Goal: Navigation & Orientation: Find specific page/section

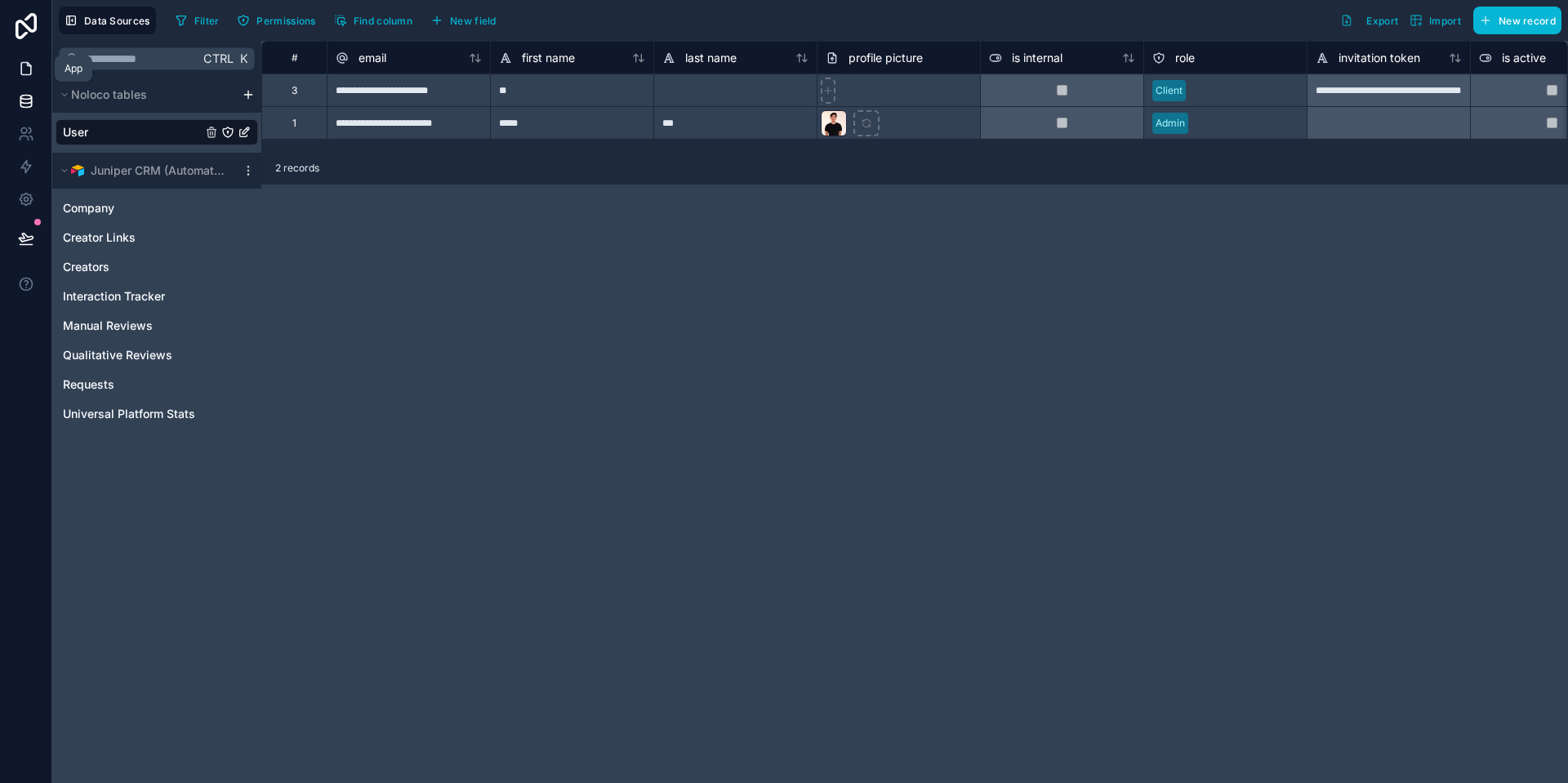
click at [29, 76] on link at bounding box center [25, 69] width 52 height 32
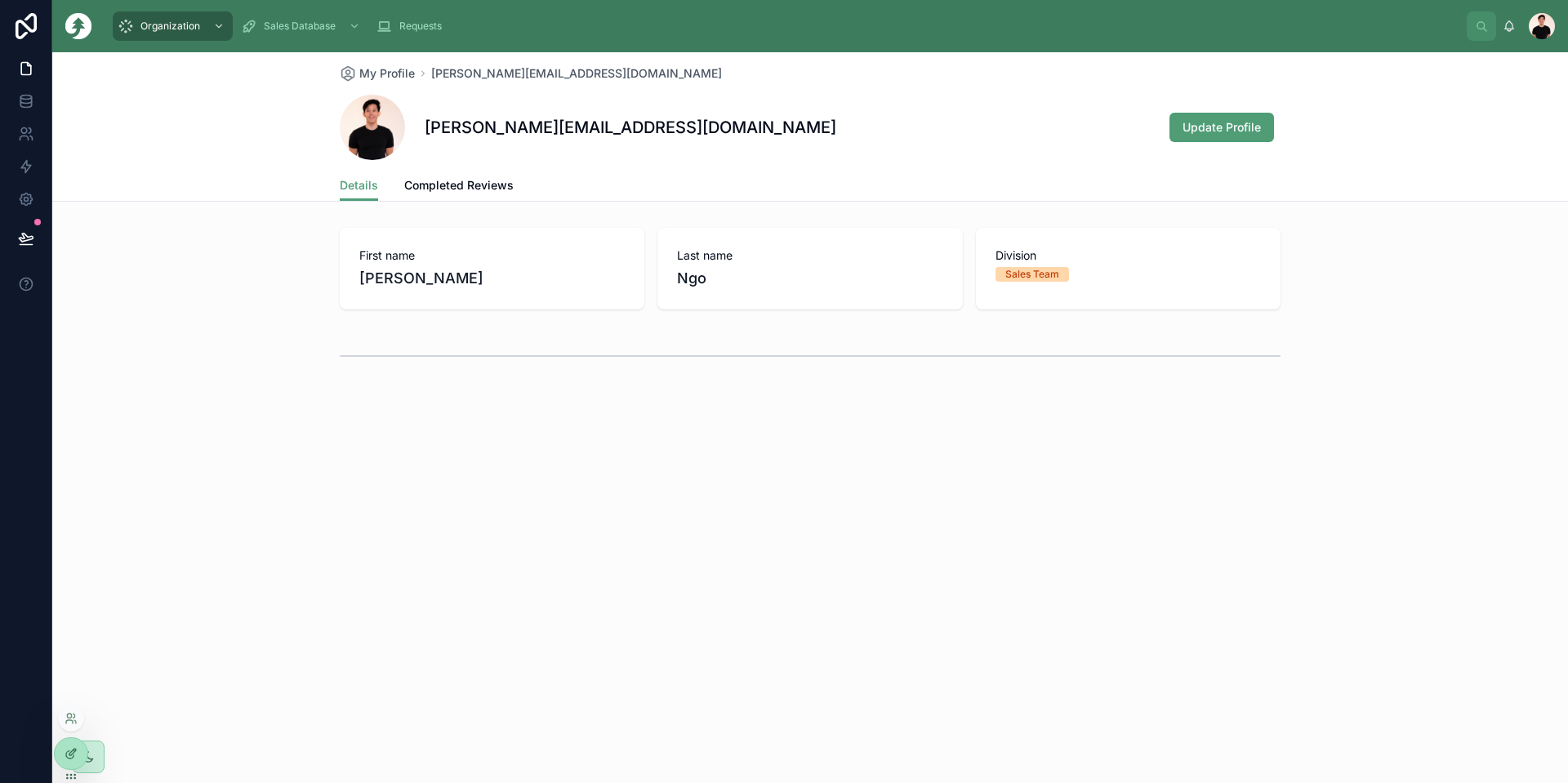
click at [71, 748] on icon at bounding box center [70, 753] width 13 height 13
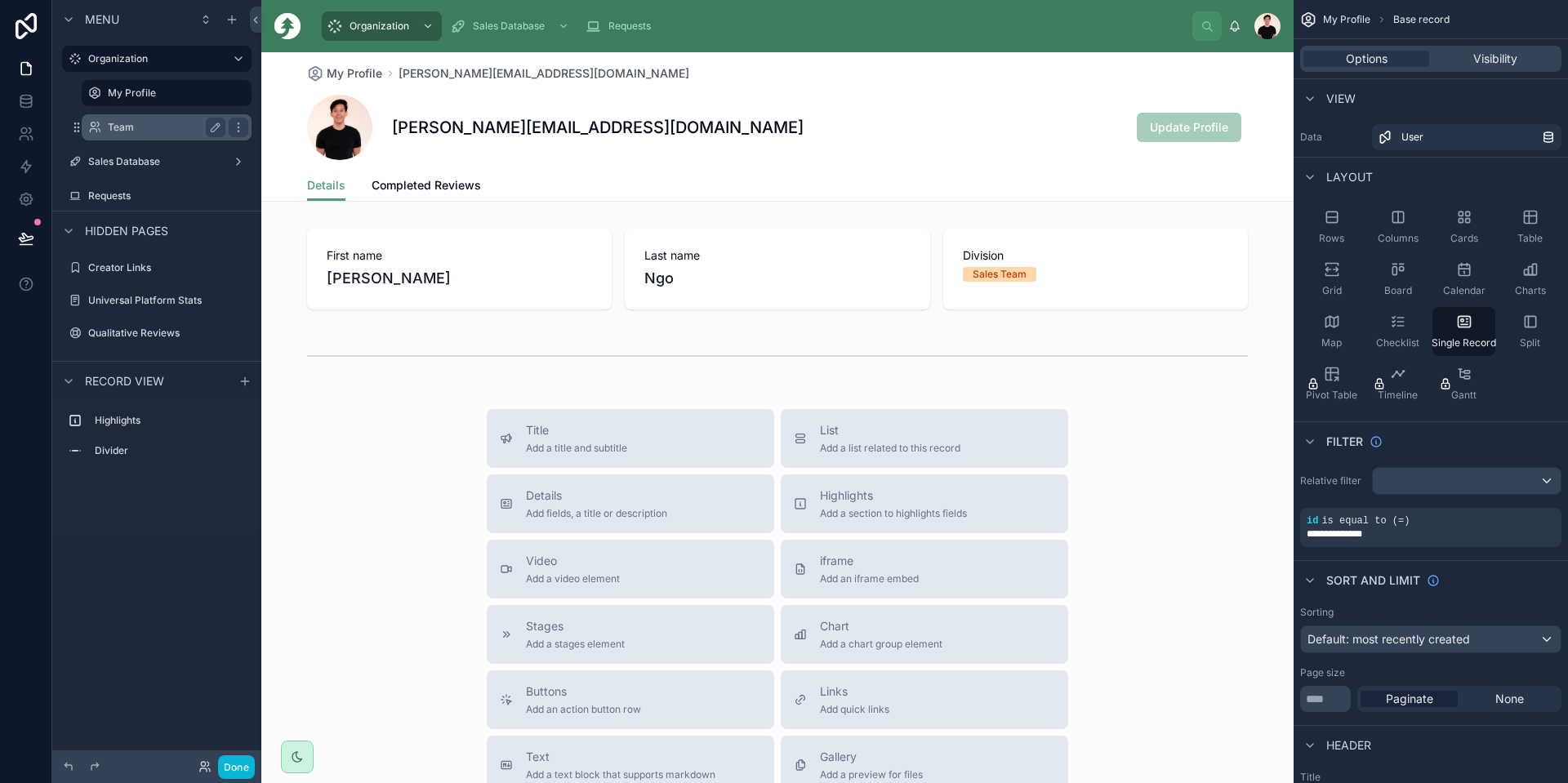
click at [138, 126] on label "Team" at bounding box center [163, 127] width 111 height 13
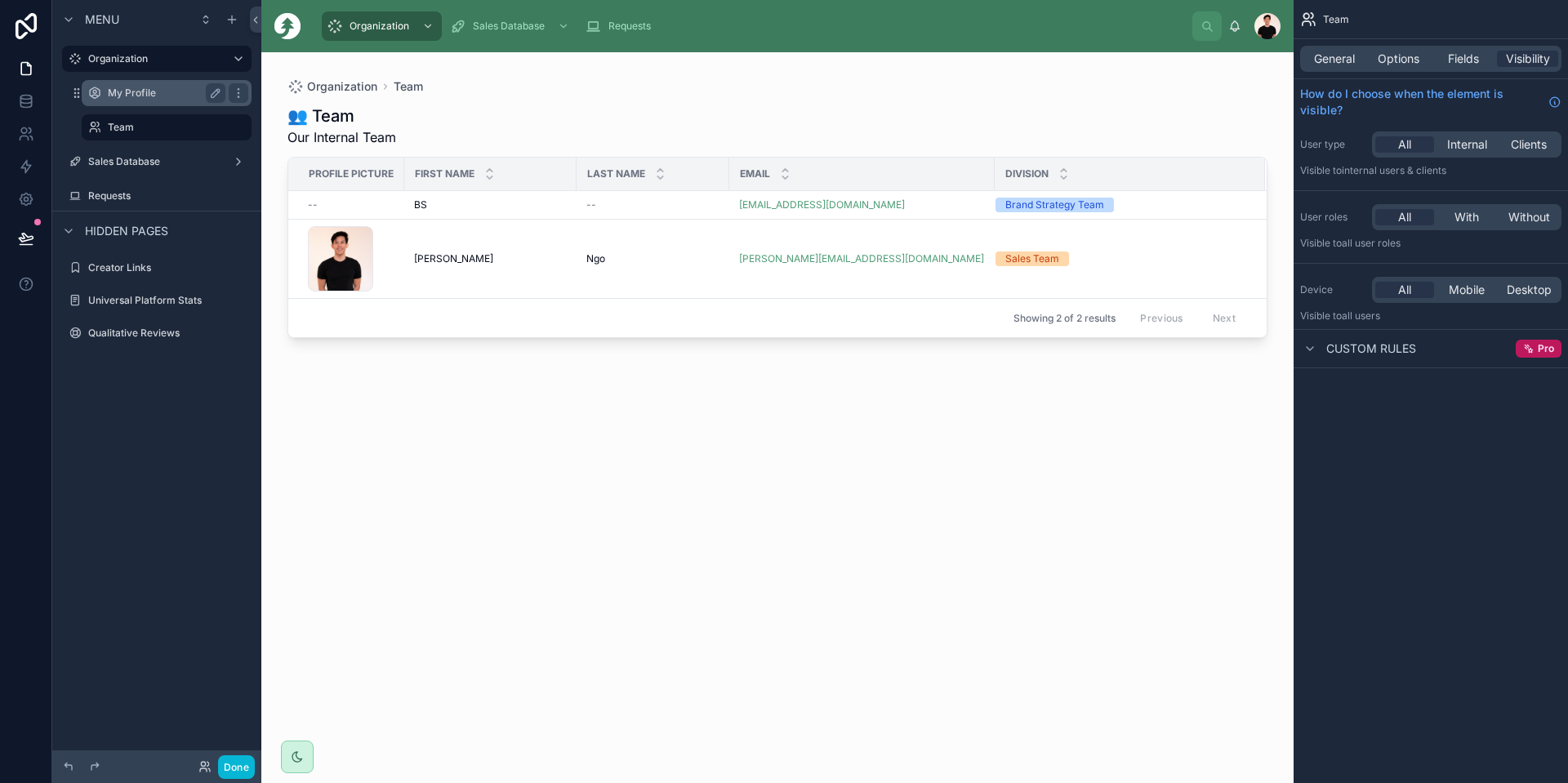
click at [117, 95] on label "My Profile" at bounding box center [163, 93] width 111 height 13
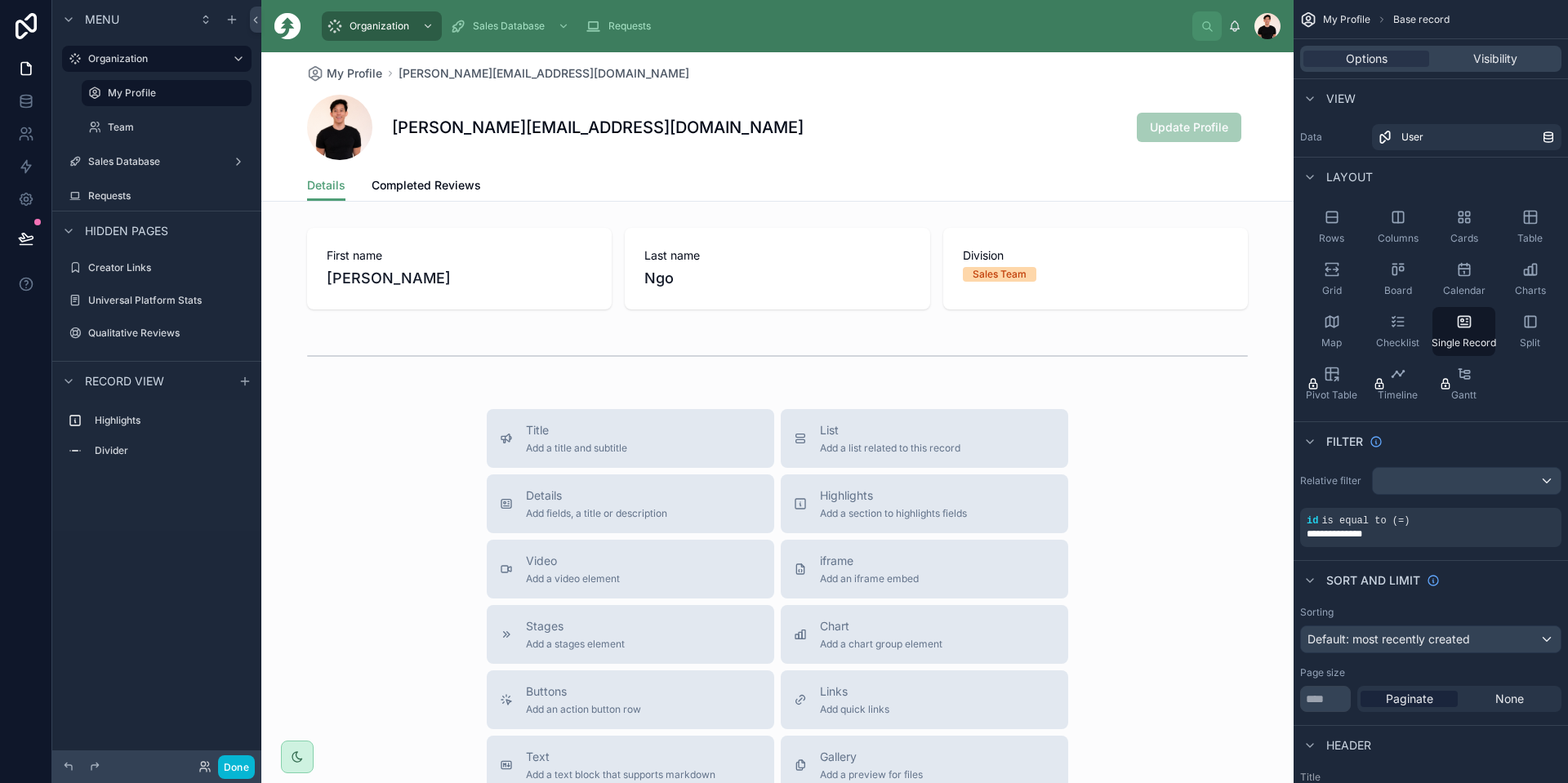
click at [157, 644] on div "Menu Organization My Profile Team Sales Database Requests Hidden pages Creator …" at bounding box center [157, 381] width 209 height 763
click at [241, 748] on button "Done" at bounding box center [236, 768] width 37 height 24
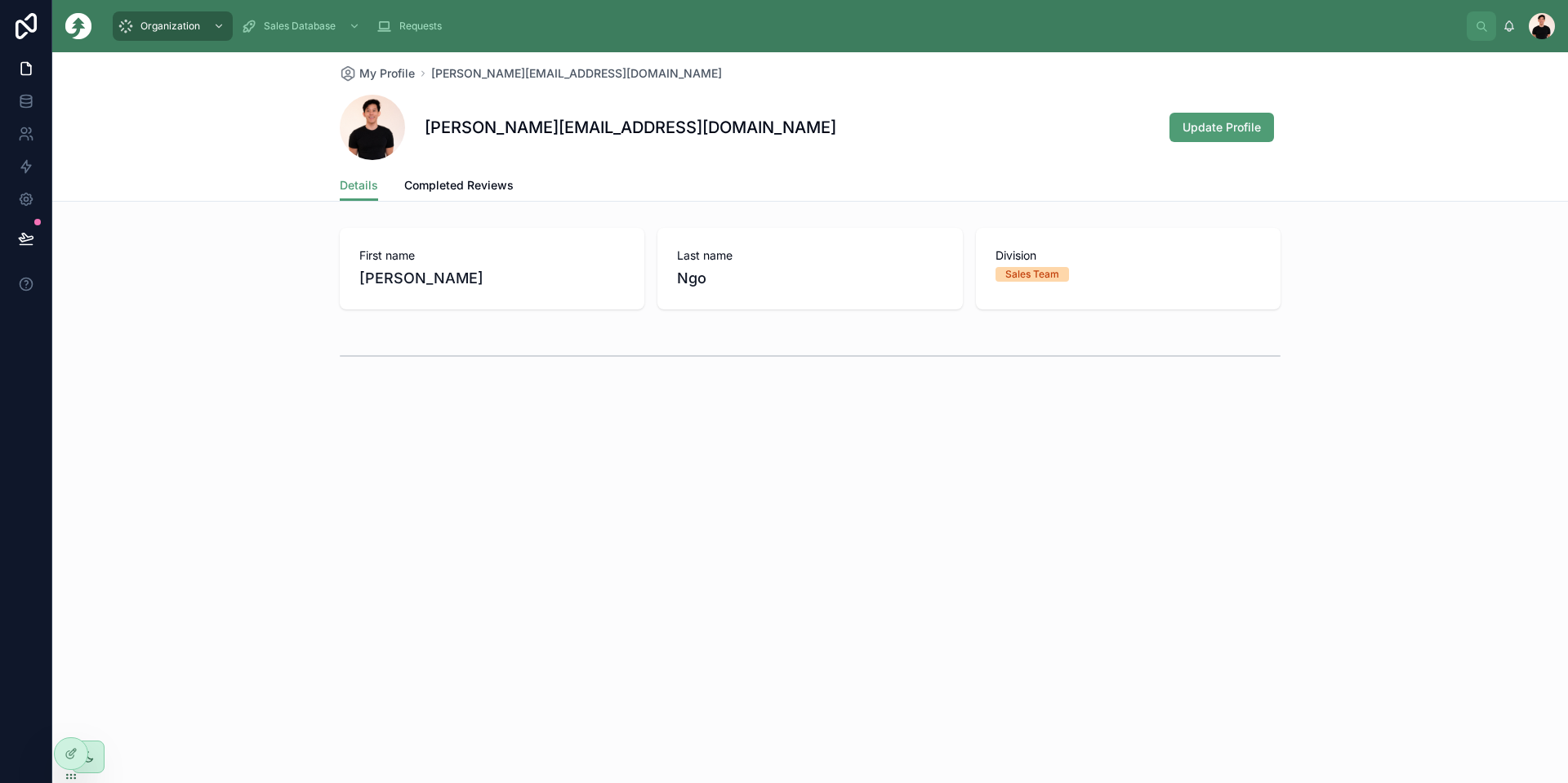
click at [889, 189] on div "Details Completed Reviews" at bounding box center [810, 185] width 941 height 31
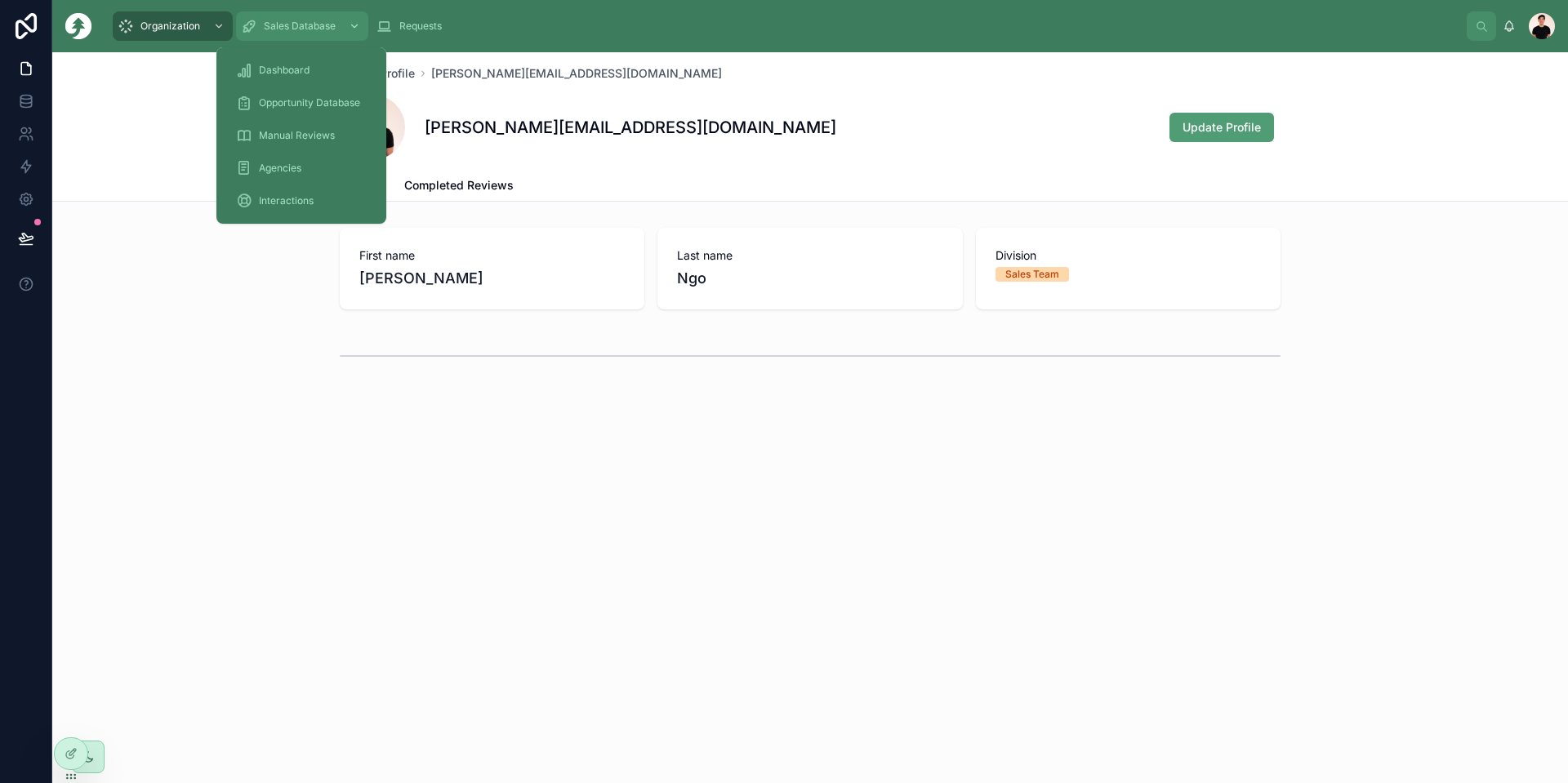
click at [310, 25] on span "Sales Database" at bounding box center [300, 25] width 72 height 13
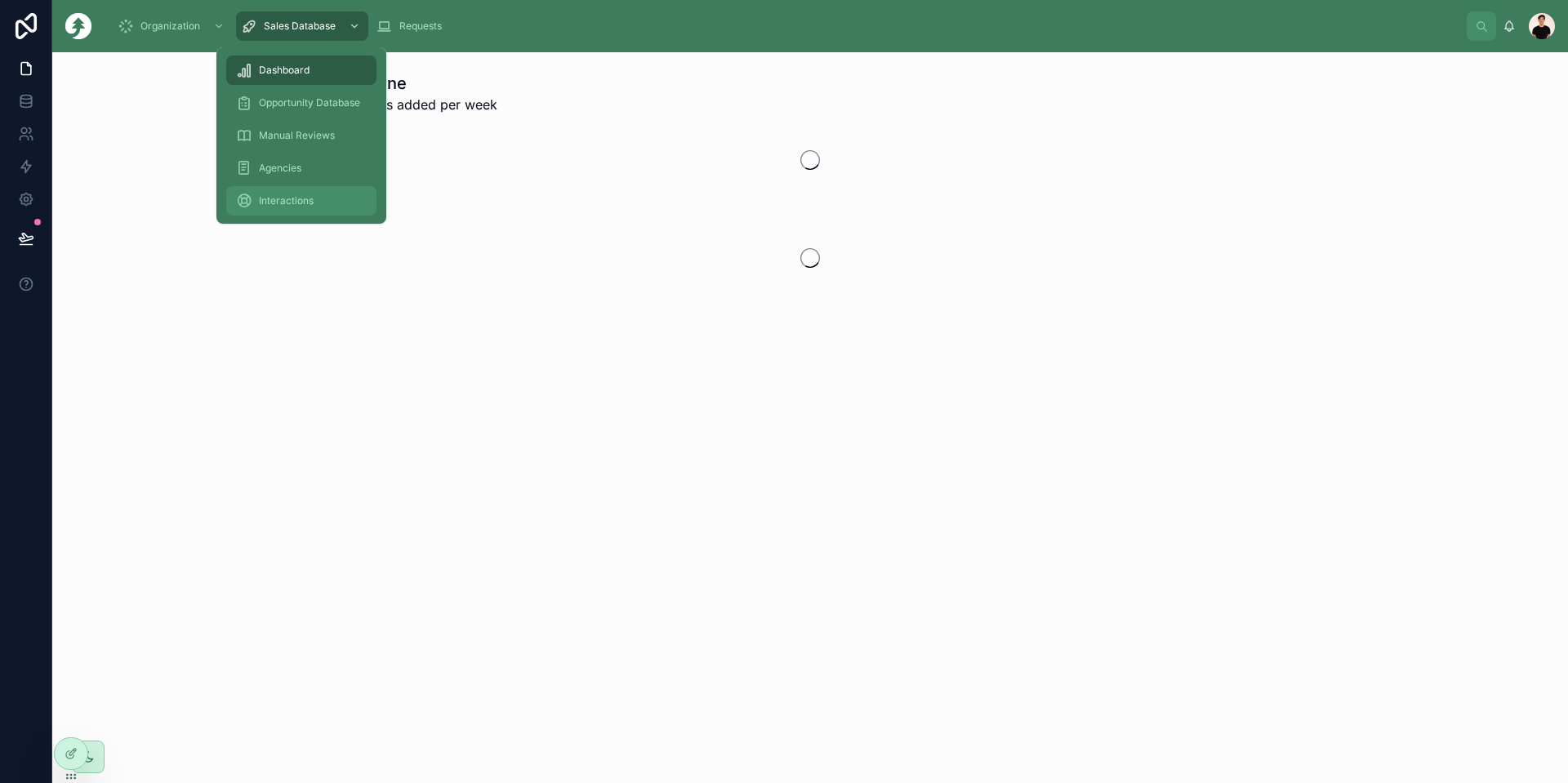
click at [295, 192] on div "Interactions" at bounding box center [301, 200] width 131 height 26
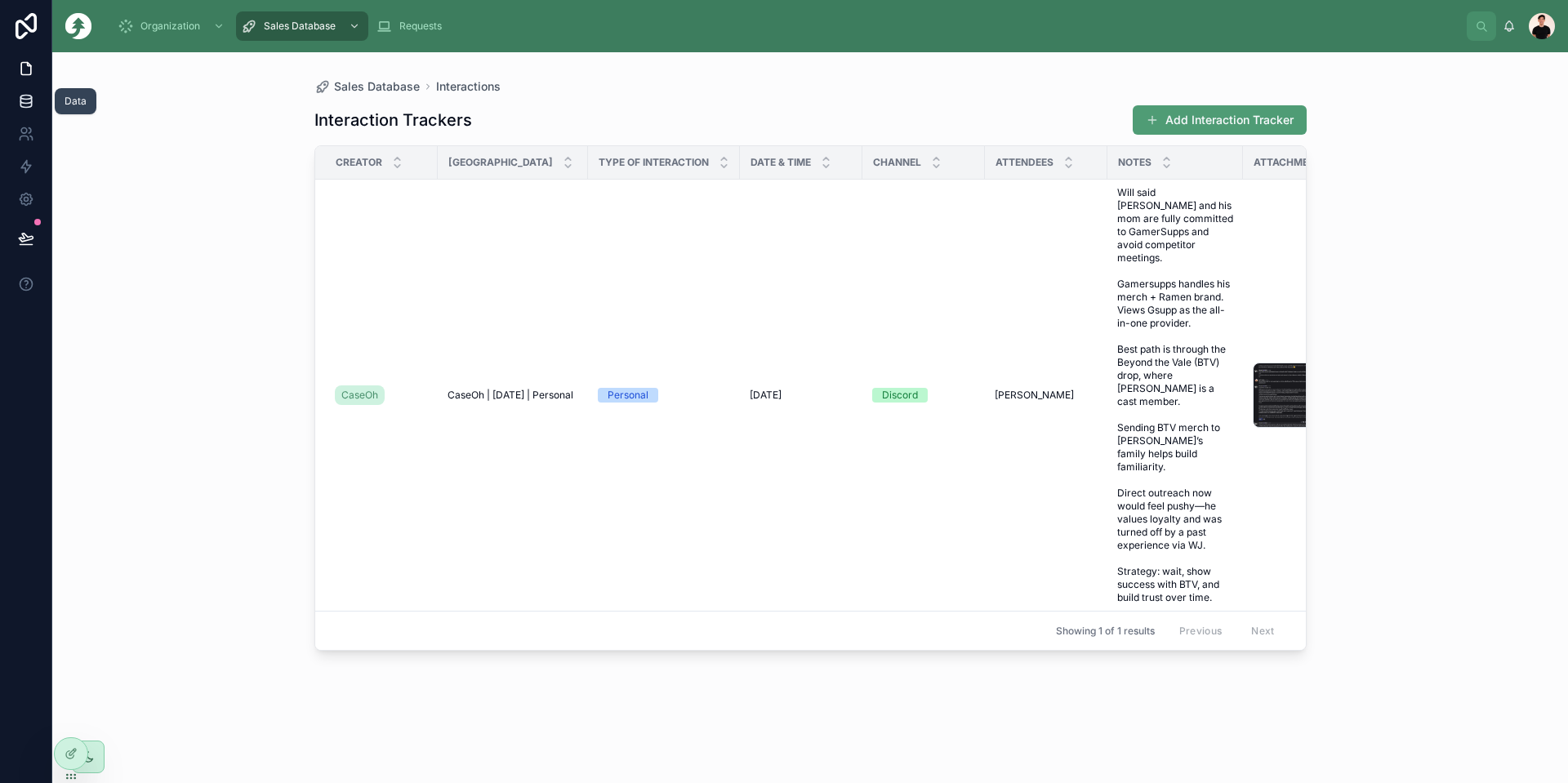
click at [27, 102] on icon at bounding box center [25, 101] width 16 height 16
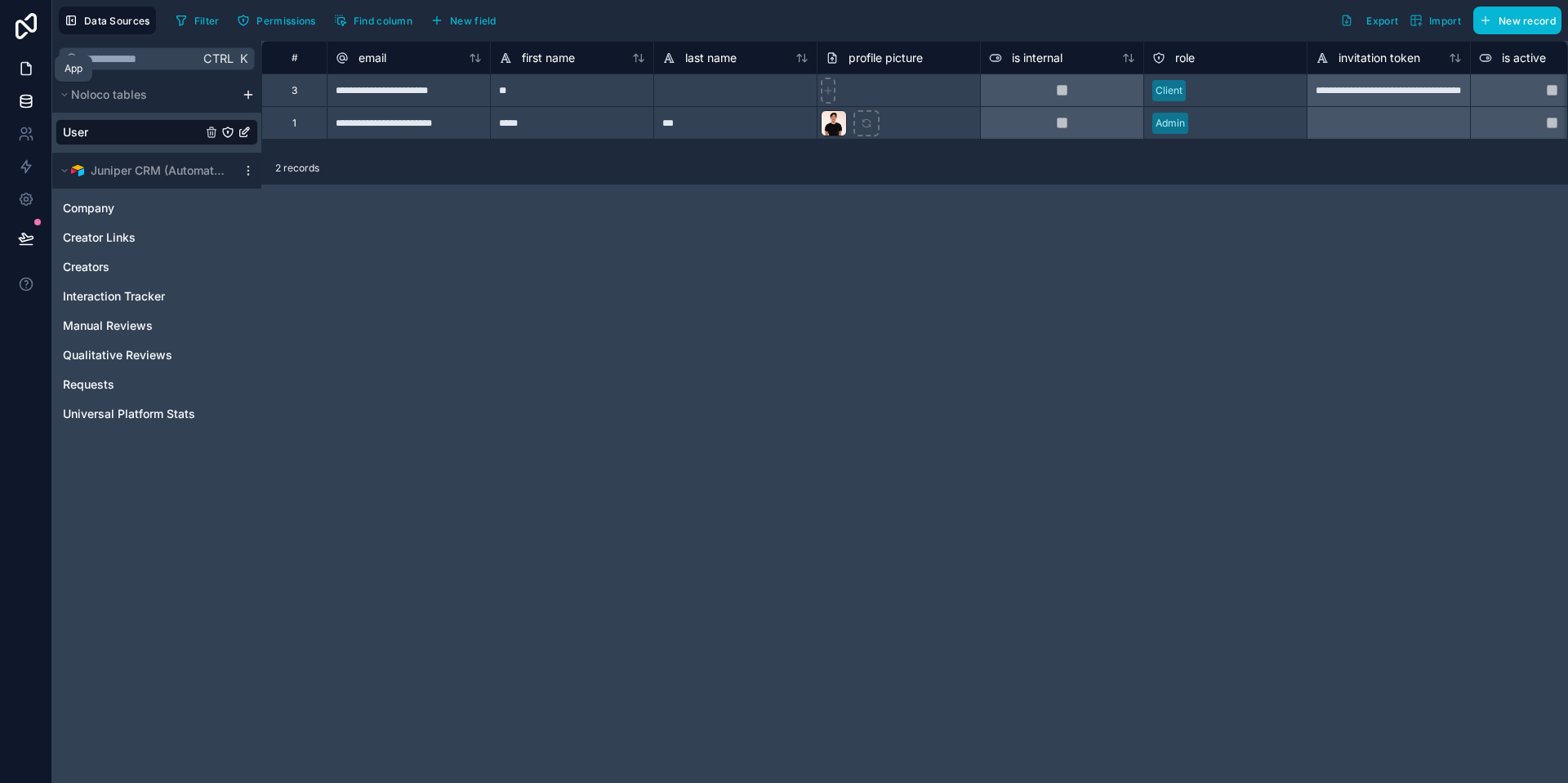
click at [25, 70] on icon at bounding box center [25, 68] width 16 height 16
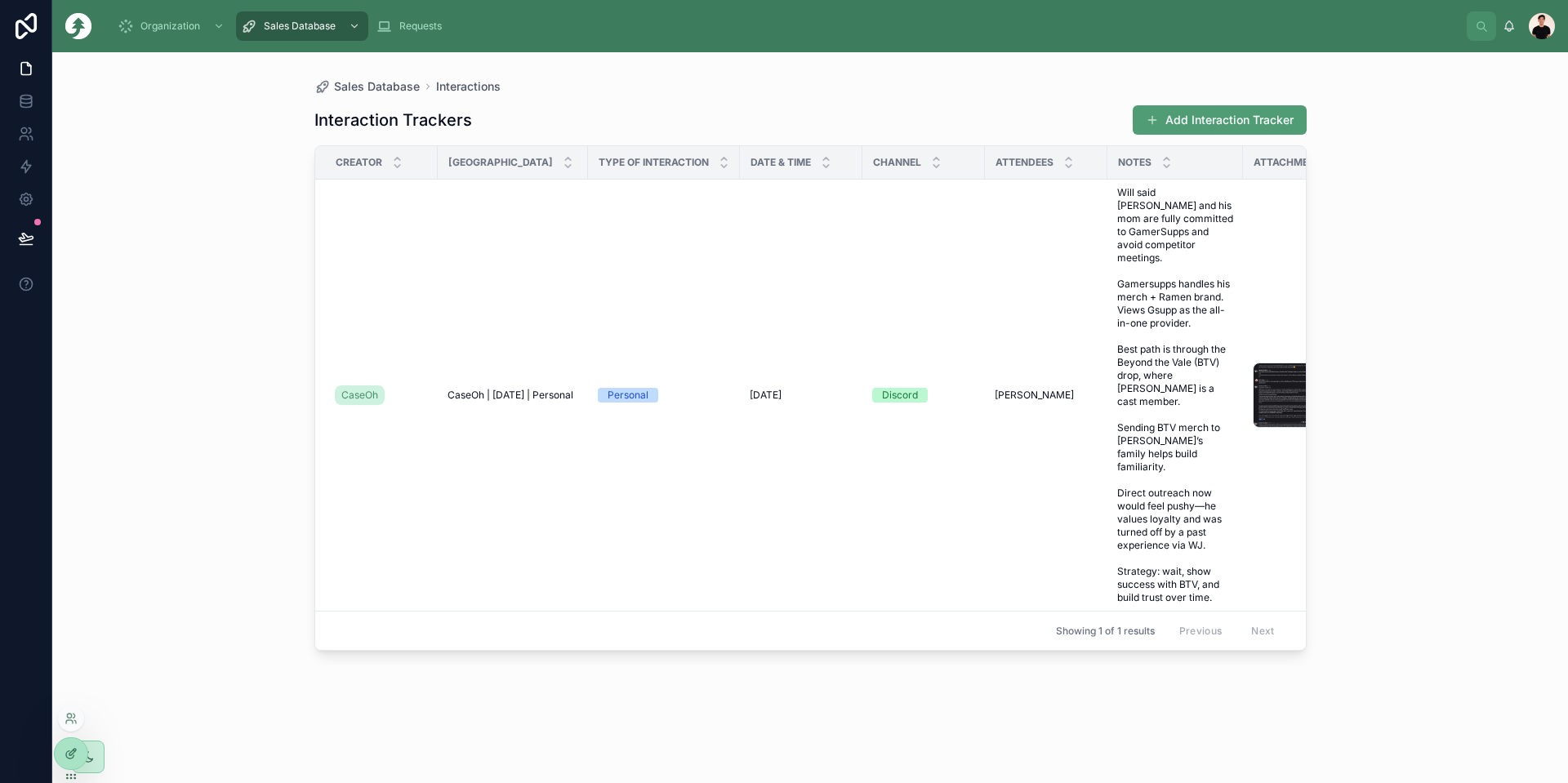
click at [65, 748] on icon at bounding box center [70, 753] width 13 height 13
